Goal: Information Seeking & Learning: Learn about a topic

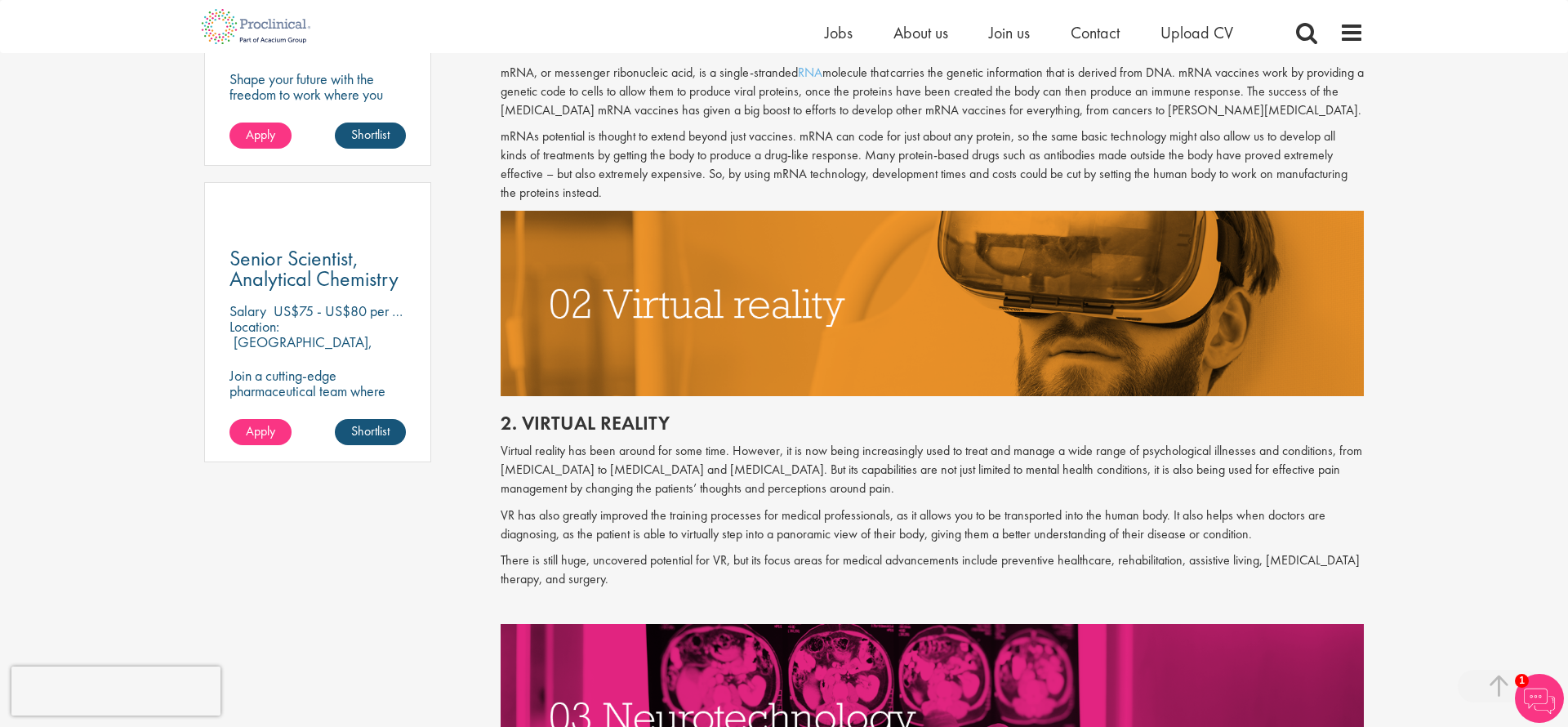
scroll to position [1106, 0]
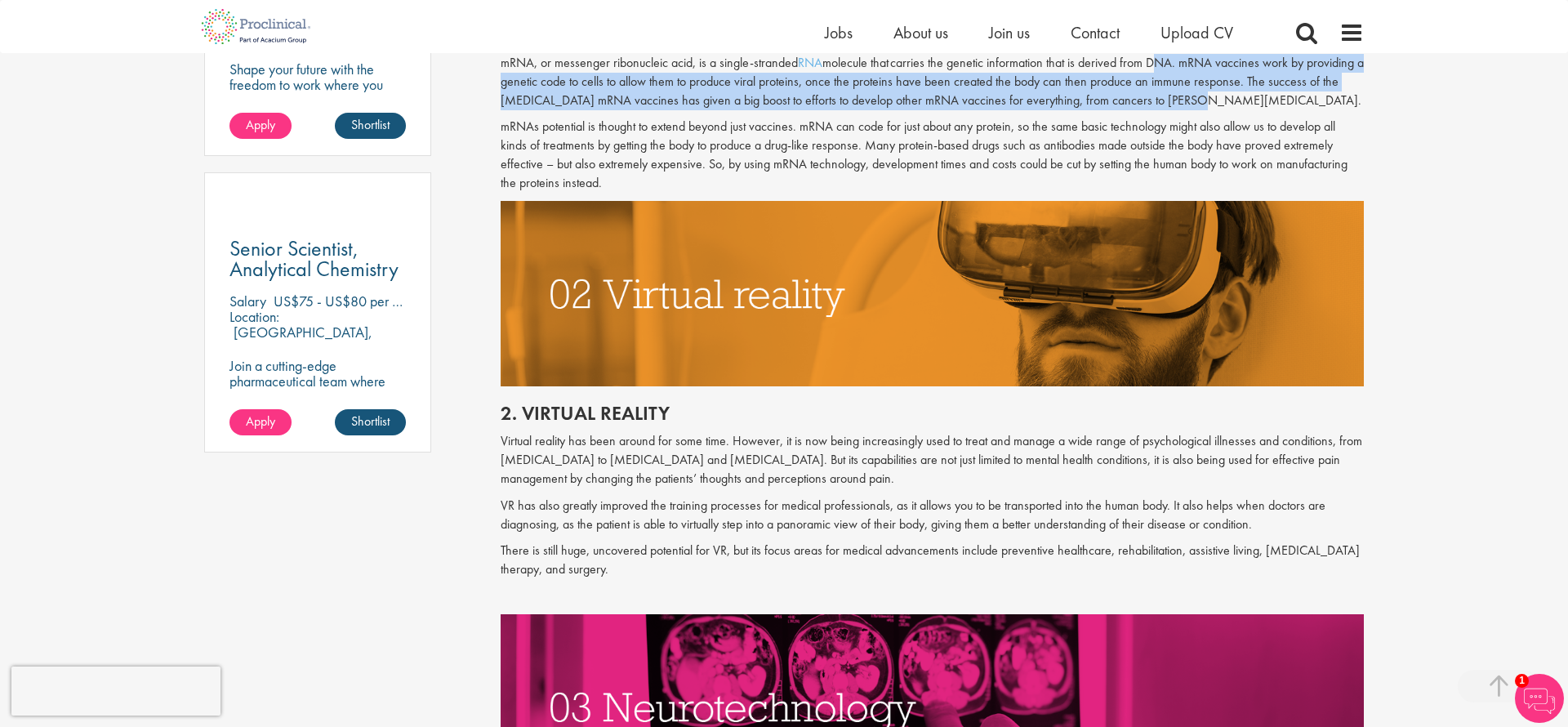
drag, startPoint x: 1264, startPoint y: 104, endPoint x: 1154, endPoint y: 63, distance: 117.4
click at [1154, 63] on p "mRNA, or messenger ribonucleic acid, is a single-stranded RNA molecule that car…" at bounding box center [932, 82] width 864 height 57
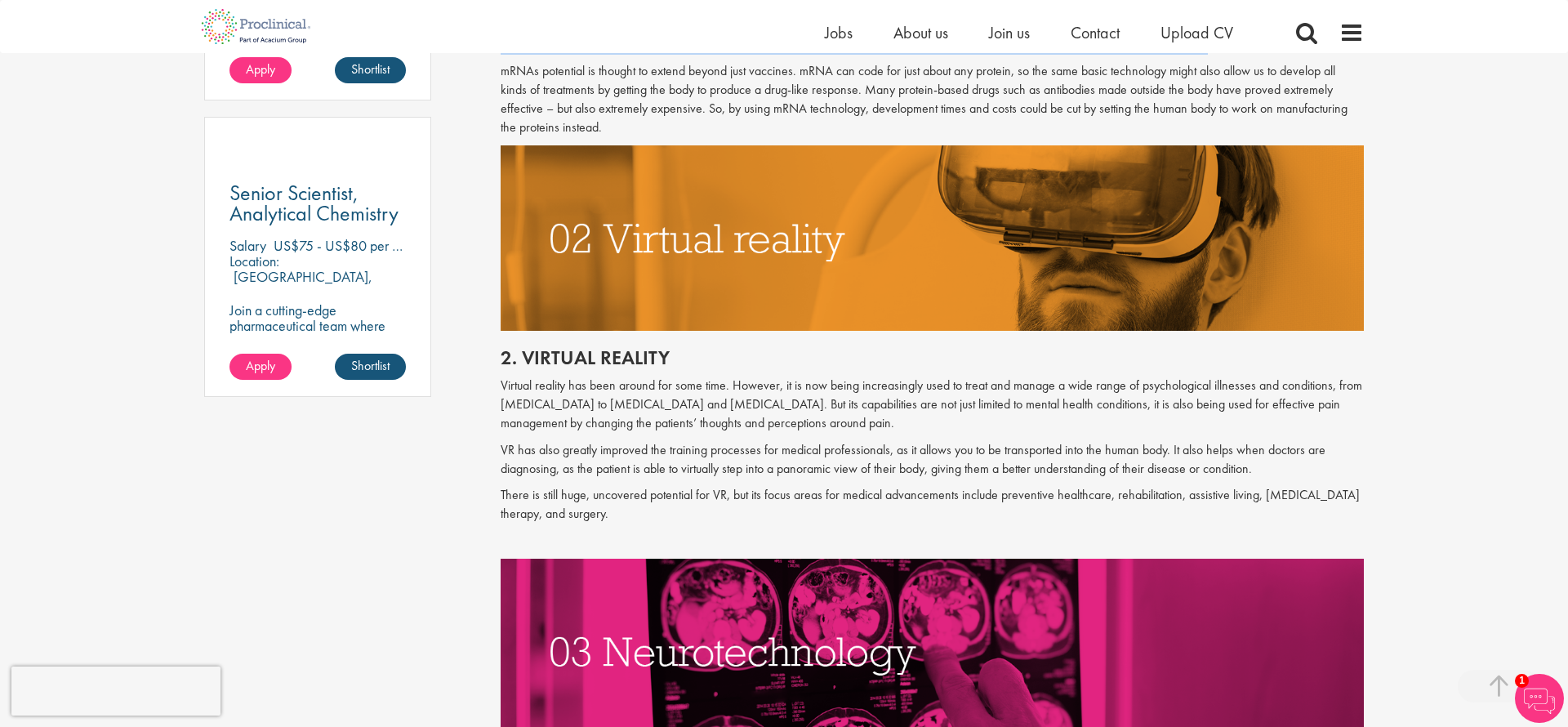
scroll to position [1163, 0]
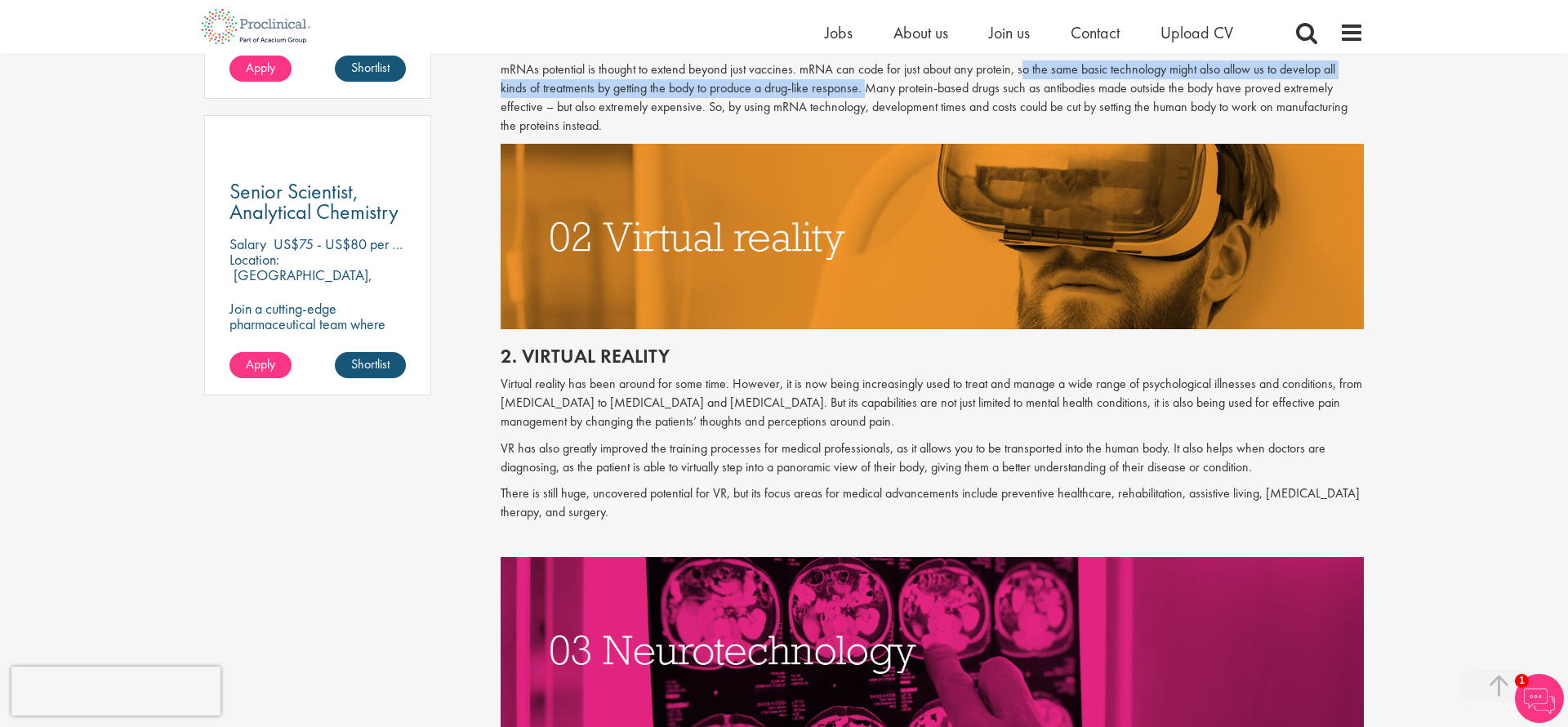
drag, startPoint x: 861, startPoint y: 90, endPoint x: 1020, endPoint y: 75, distance: 159.7
click at [1020, 75] on p "mRNAs potential is thought to extend beyond just vaccines. mRNA can code for ju…" at bounding box center [932, 97] width 864 height 74
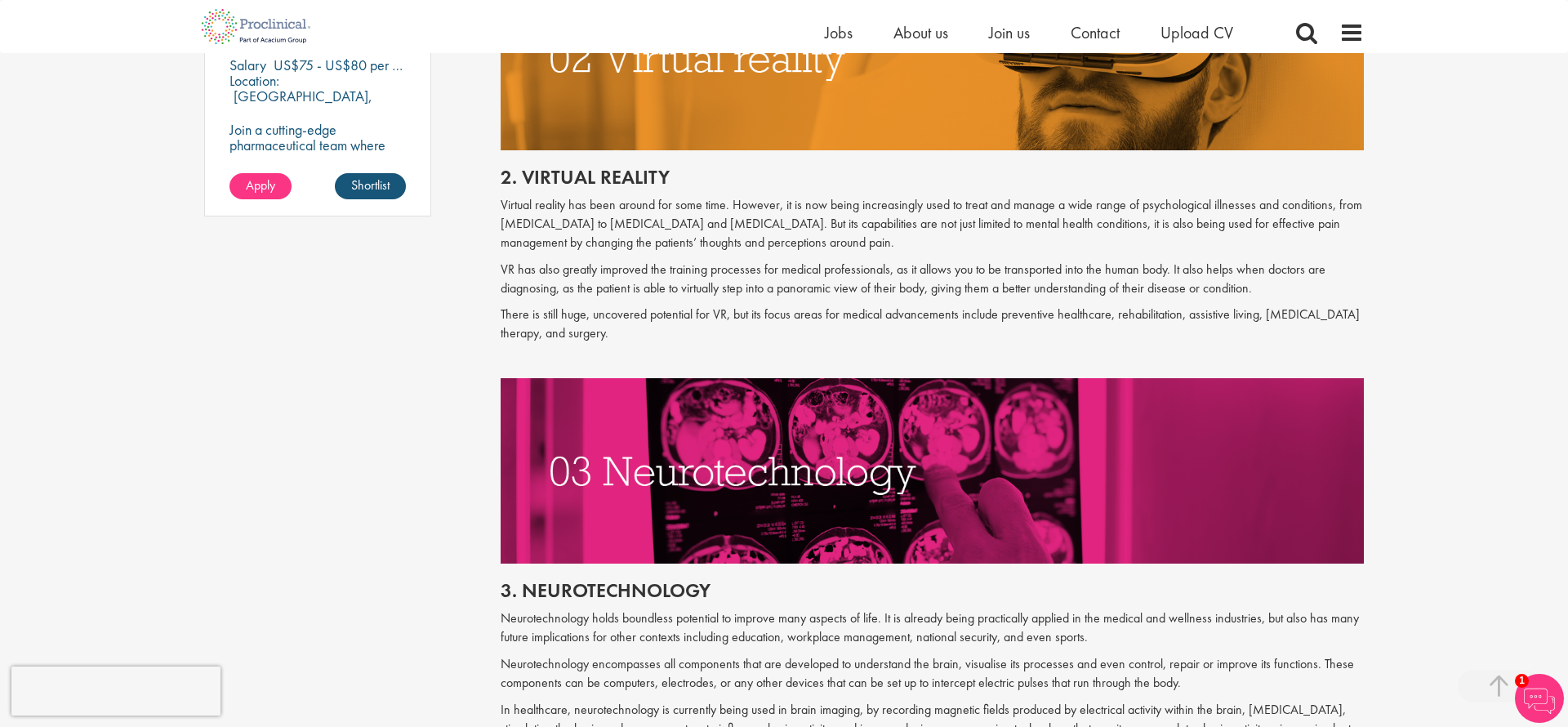
scroll to position [1358, 0]
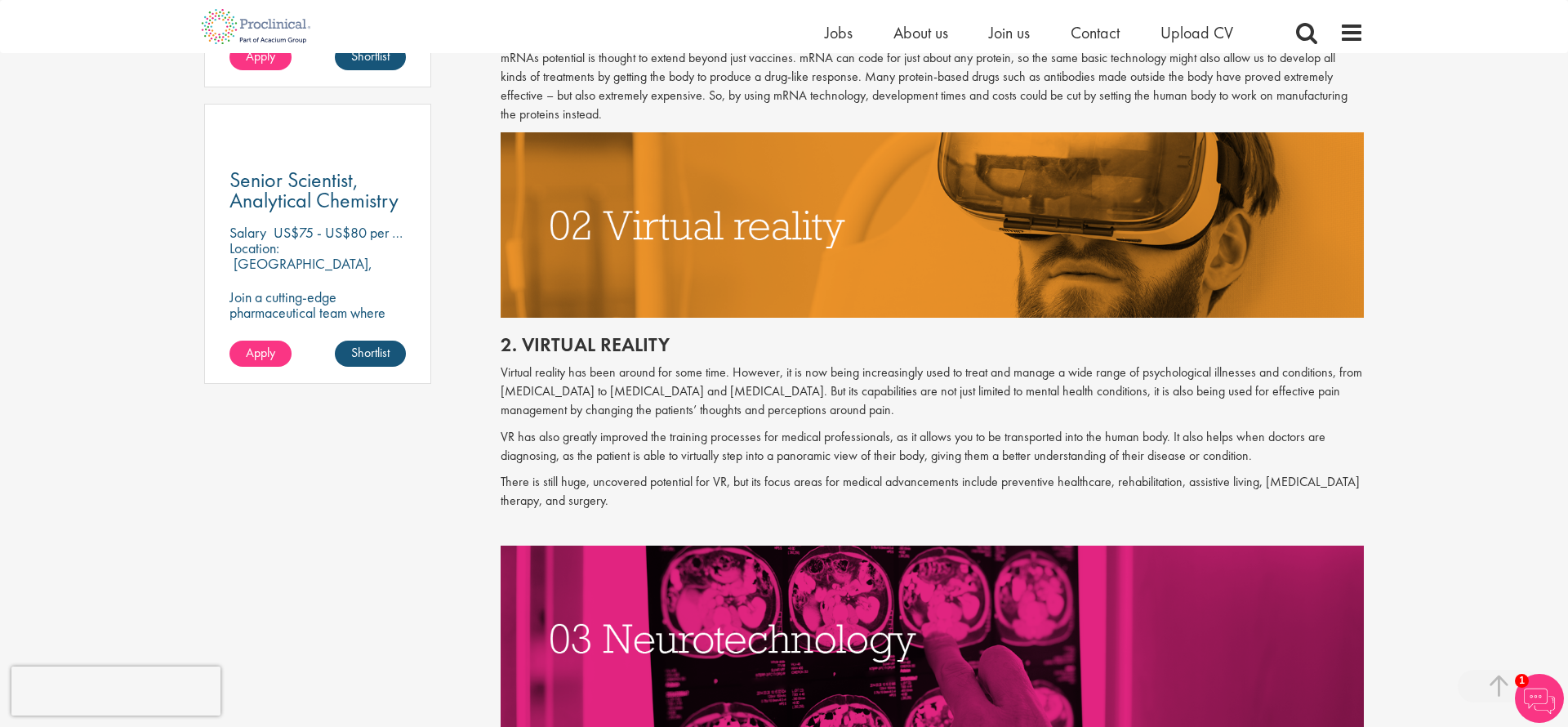
scroll to position [1171, 0]
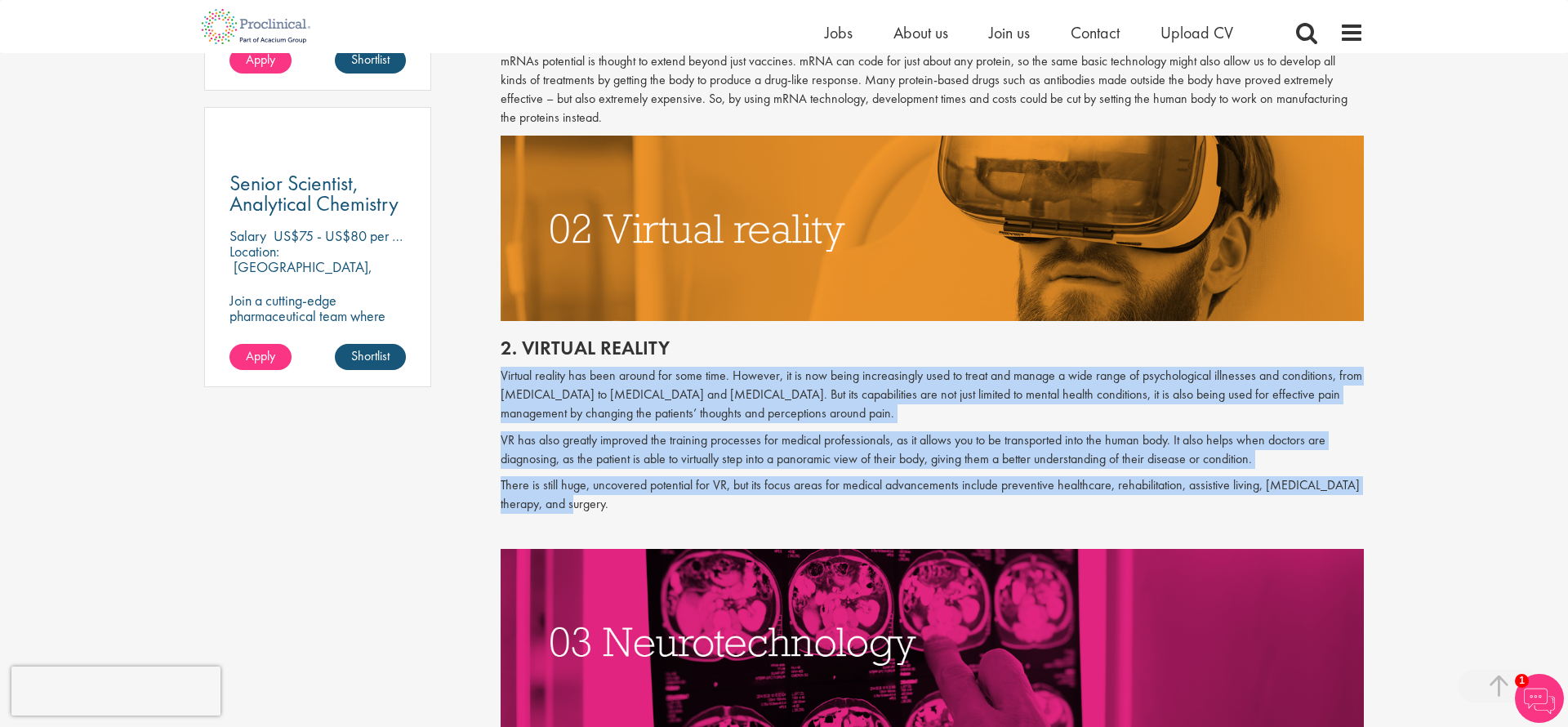
drag, startPoint x: 535, startPoint y: 399, endPoint x: 760, endPoint y: 498, distance: 245.8
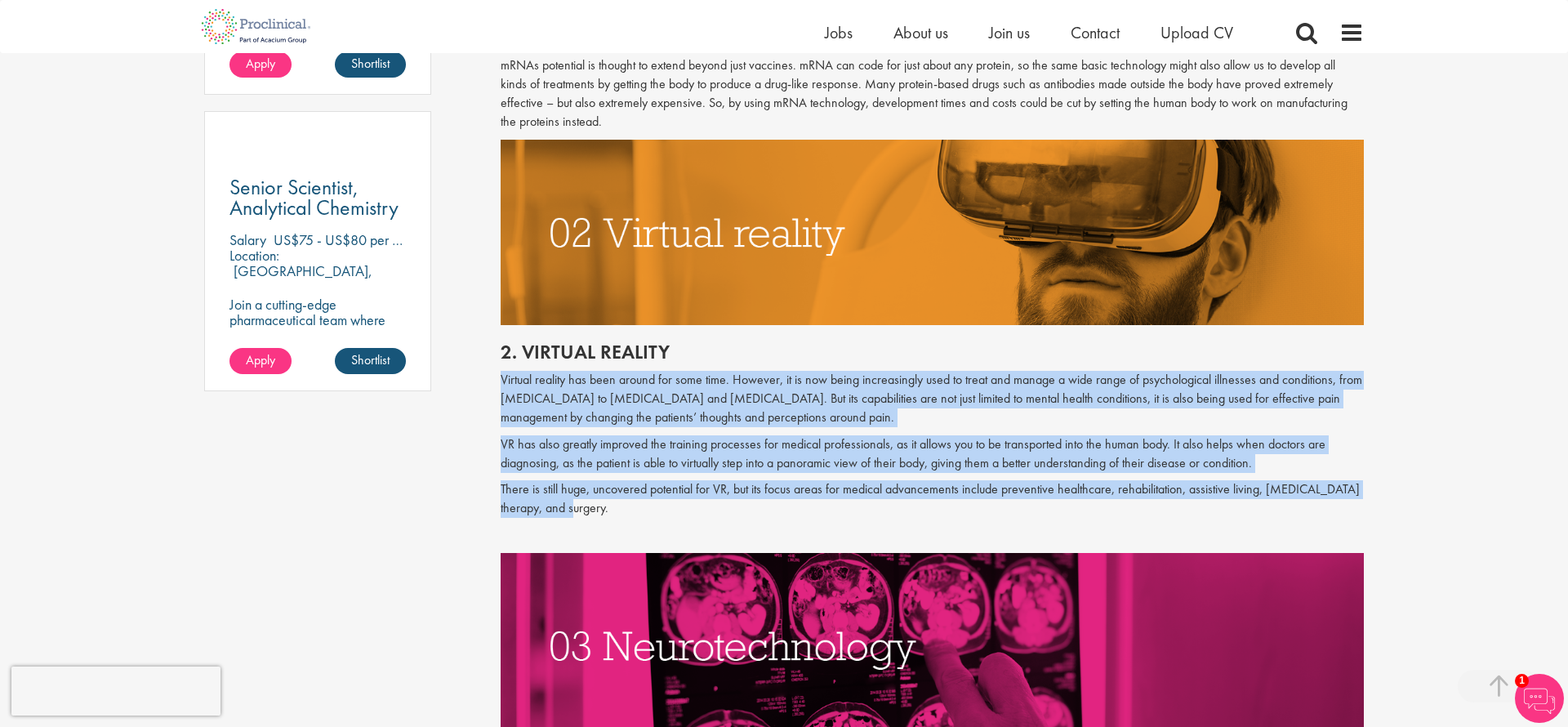
scroll to position [1174, 0]
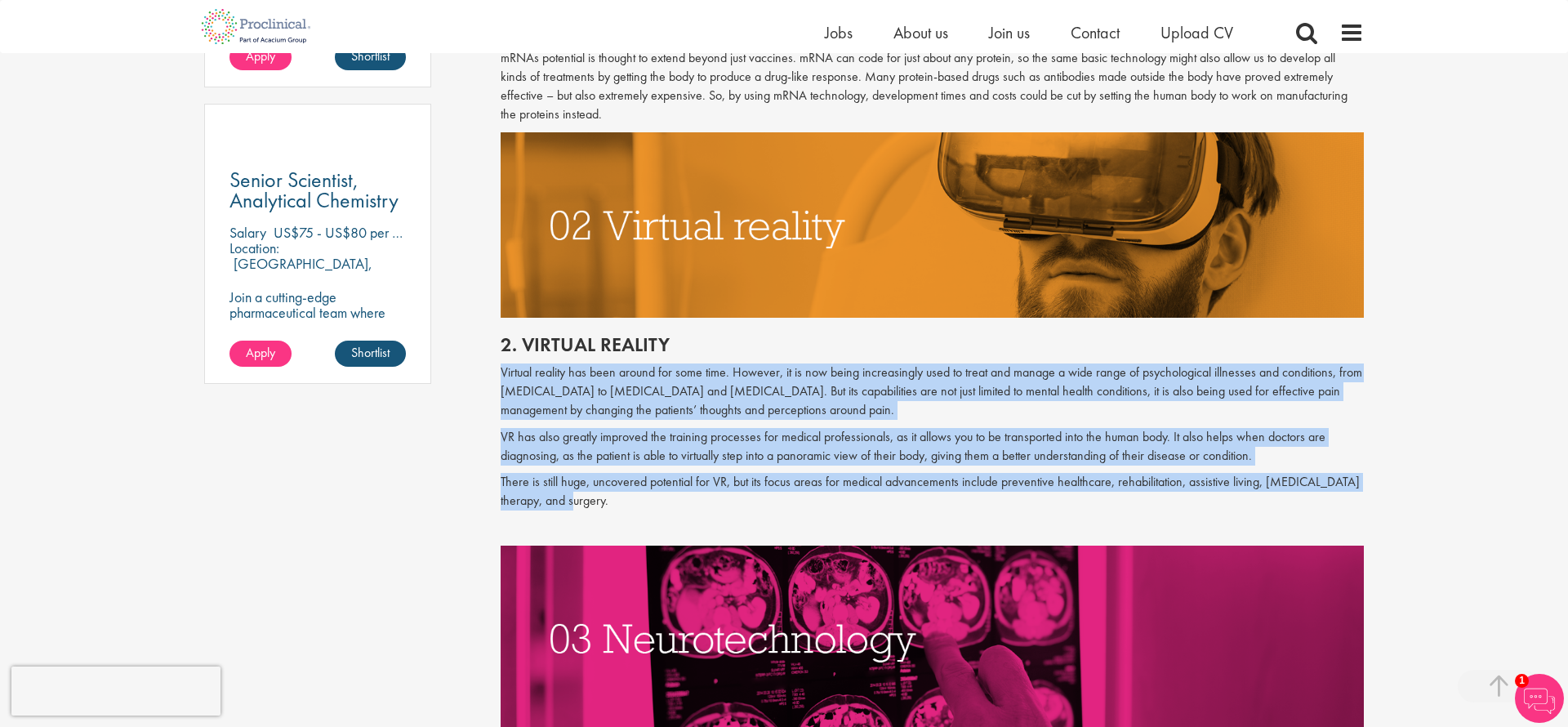
click at [744, 419] on p "Virtual reality has been around for some time. However, it is now being increas…" at bounding box center [932, 391] width 864 height 57
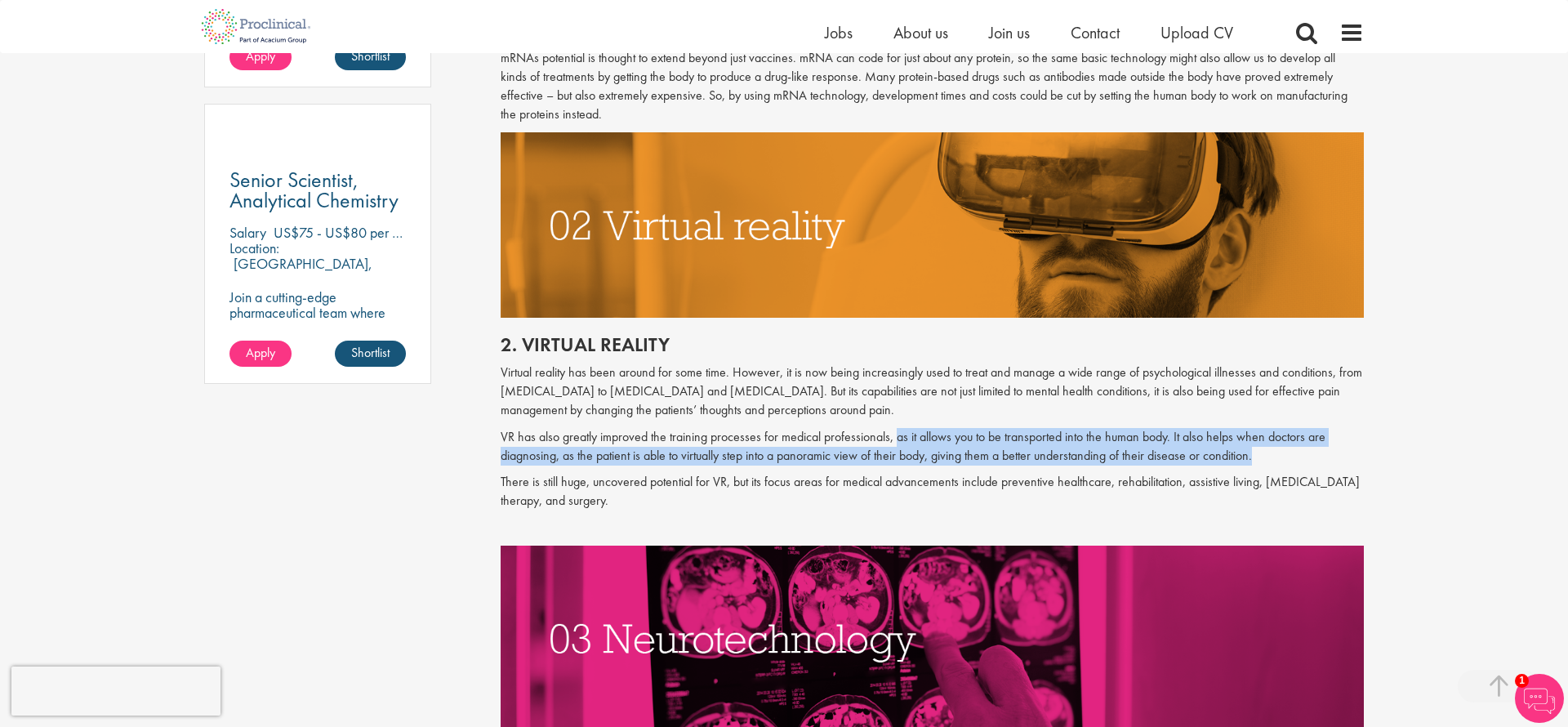
drag, startPoint x: 897, startPoint y: 436, endPoint x: 1270, endPoint y: 463, distance: 374.0
click at [1270, 463] on p "VR has also greatly improved the training processes for medical professionals, …" at bounding box center [932, 446] width 864 height 37
